Goal: Task Accomplishment & Management: Manage account settings

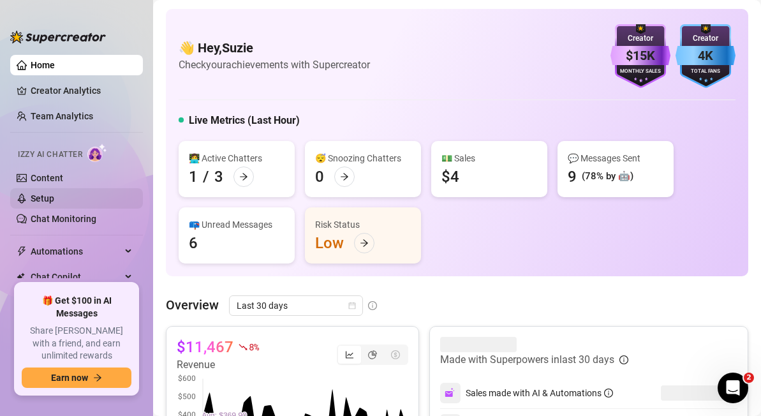
click at [54, 204] on link "Setup" at bounding box center [43, 198] width 24 height 10
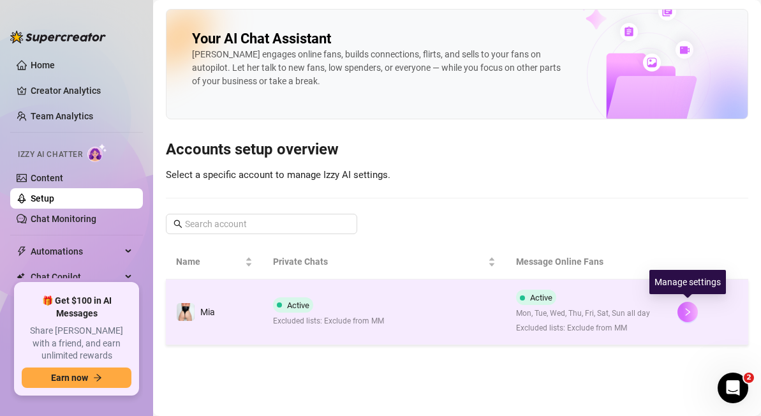
click at [692, 311] on icon "right" at bounding box center [688, 312] width 9 height 9
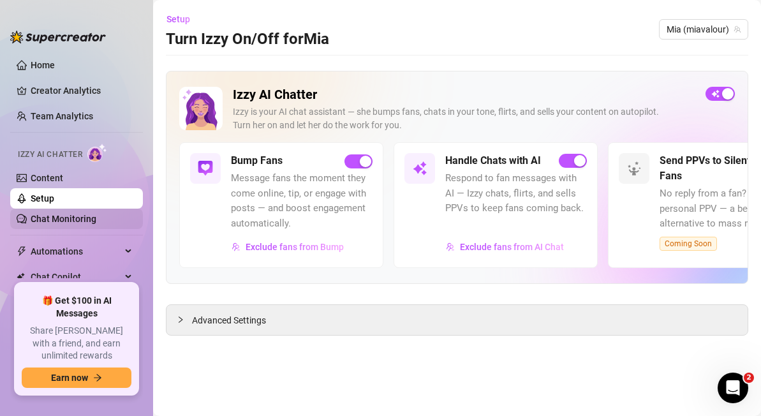
click at [71, 221] on link "Chat Monitoring" at bounding box center [64, 219] width 66 height 10
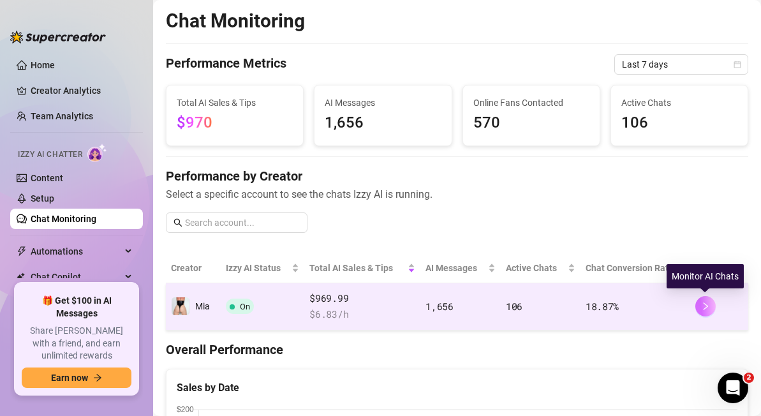
click at [701, 304] on icon "right" at bounding box center [705, 306] width 9 height 9
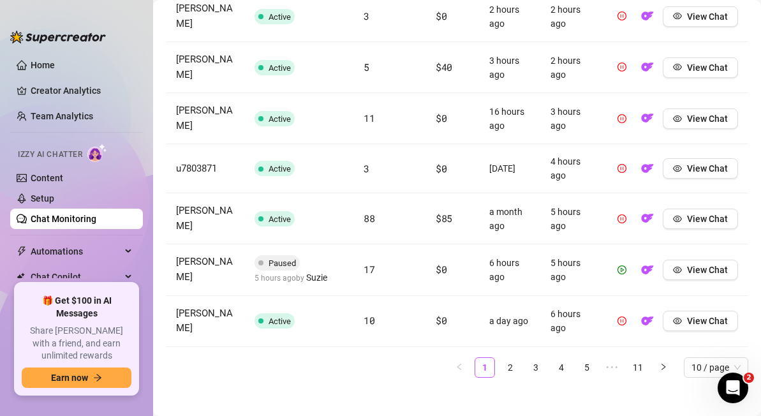
scroll to position [699, 0]
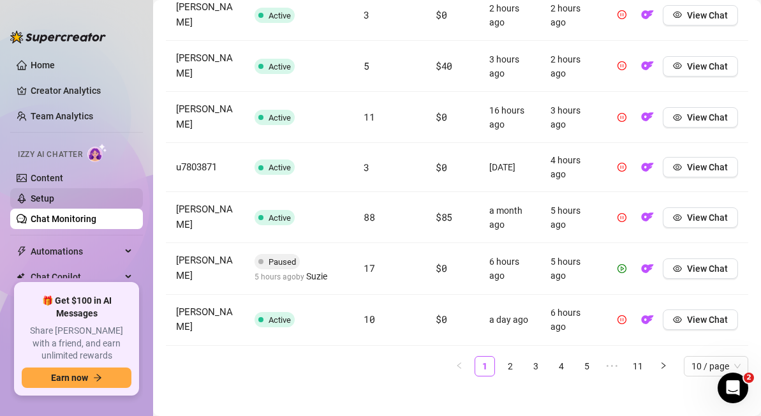
click at [54, 193] on link "Setup" at bounding box center [43, 198] width 24 height 10
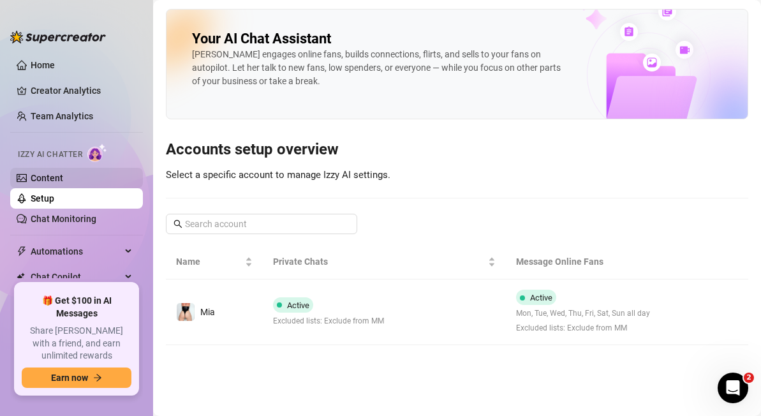
click at [63, 178] on link "Content" at bounding box center [47, 178] width 33 height 10
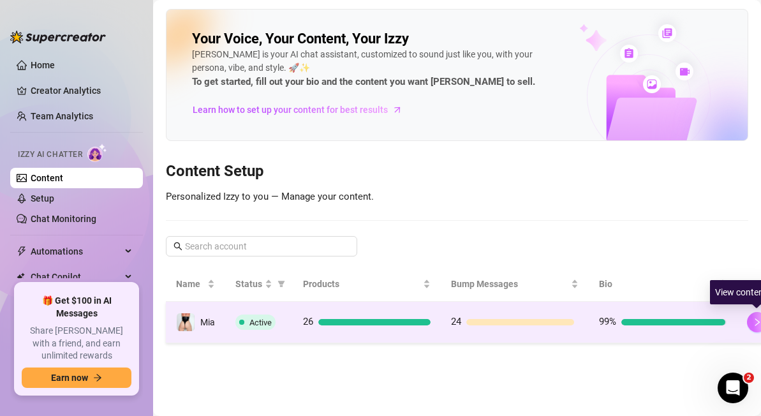
click at [754, 322] on icon "right" at bounding box center [757, 322] width 9 height 9
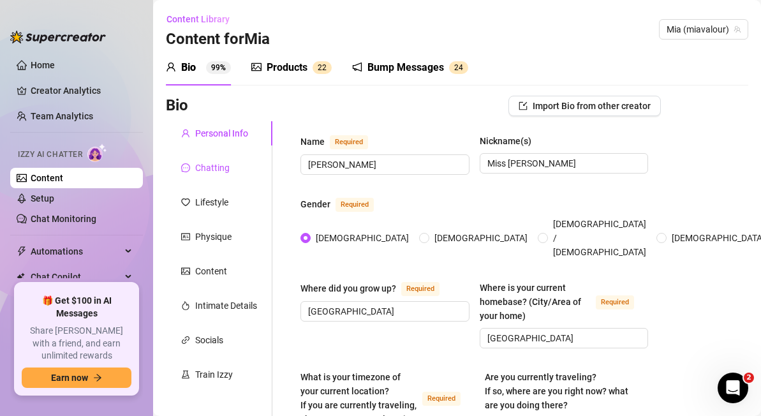
click at [206, 165] on div "Chatting" at bounding box center [212, 168] width 34 height 14
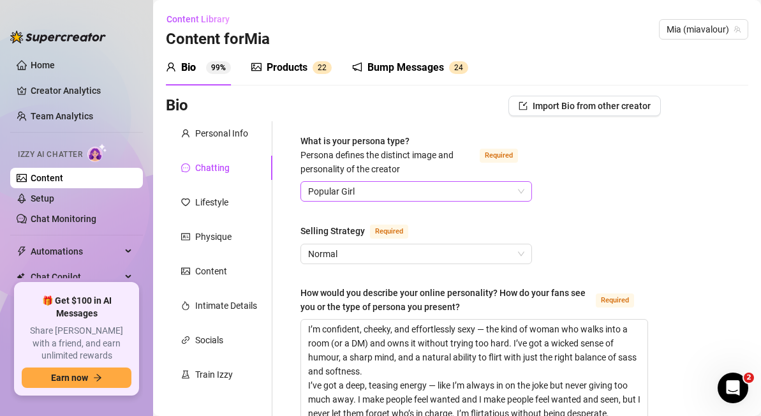
click at [447, 187] on span "Popular Girl" at bounding box center [416, 191] width 216 height 19
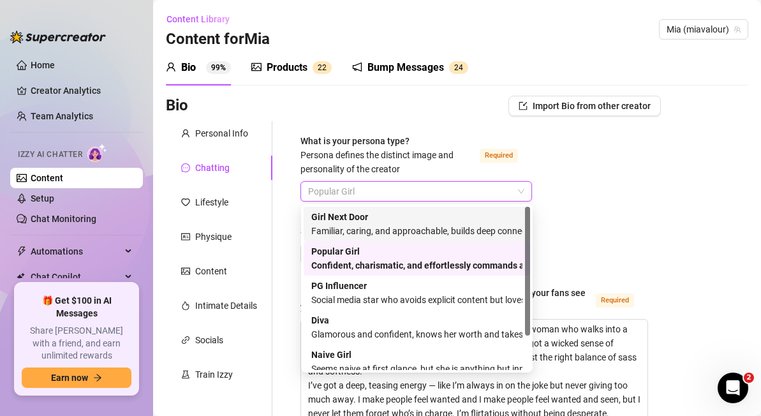
click at [448, 220] on div "Girl Next Door Familiar, caring, and approachable, builds deep connections with…" at bounding box center [416, 224] width 211 height 28
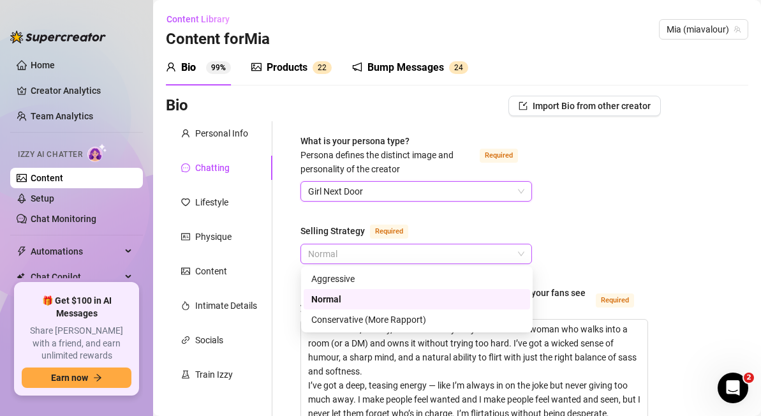
click at [448, 251] on span "Normal" at bounding box center [416, 253] width 216 height 19
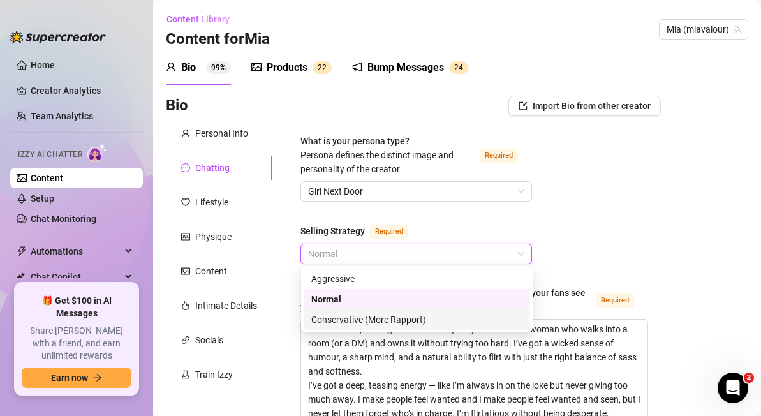
click at [446, 322] on div "Conservative (More Rapport)" at bounding box center [416, 320] width 211 height 14
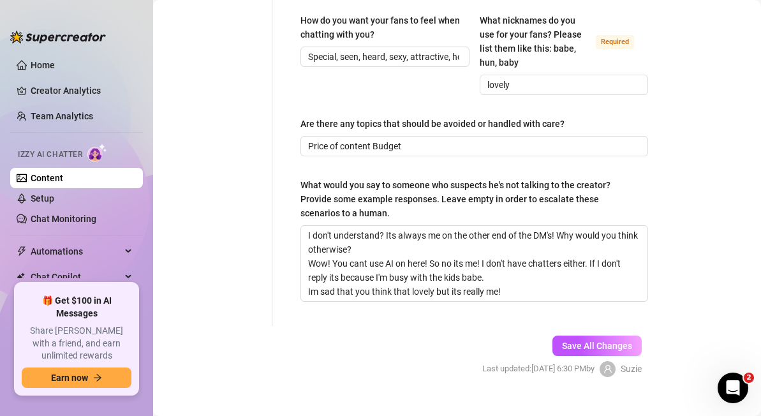
scroll to position [1074, 0]
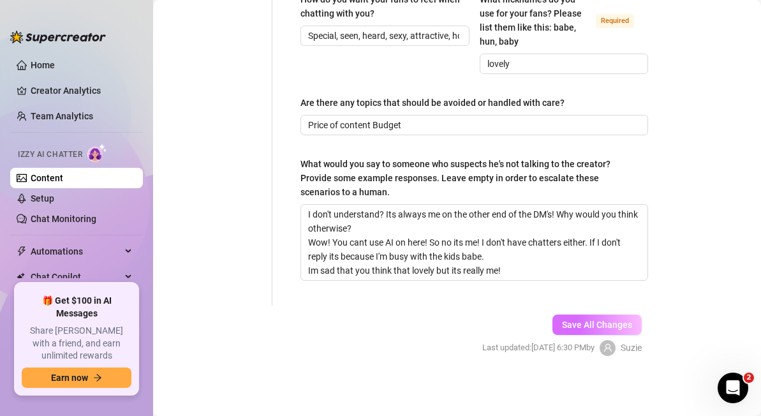
click at [606, 327] on span "Save All Changes" at bounding box center [597, 325] width 70 height 10
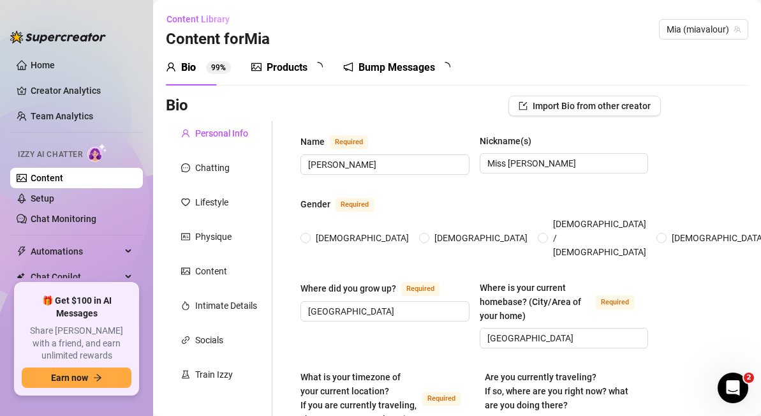
radio input "true"
type input "[DATE]"
